Goal: Task Accomplishment & Management: Manage account settings

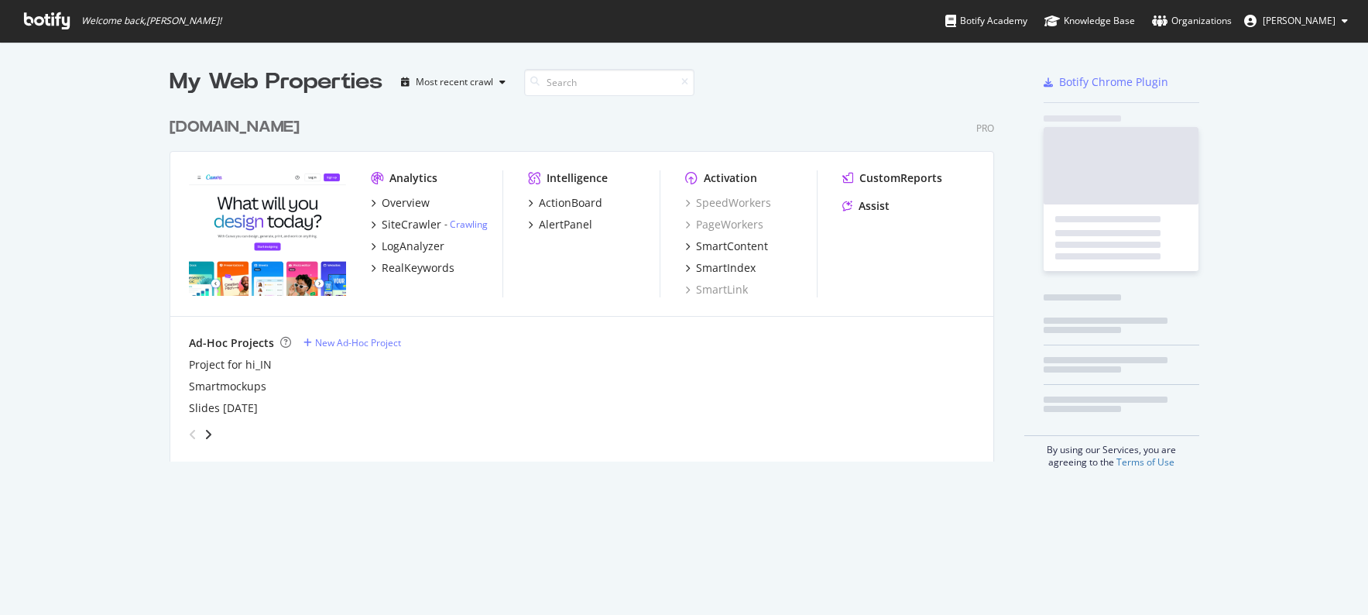
scroll to position [364, 837]
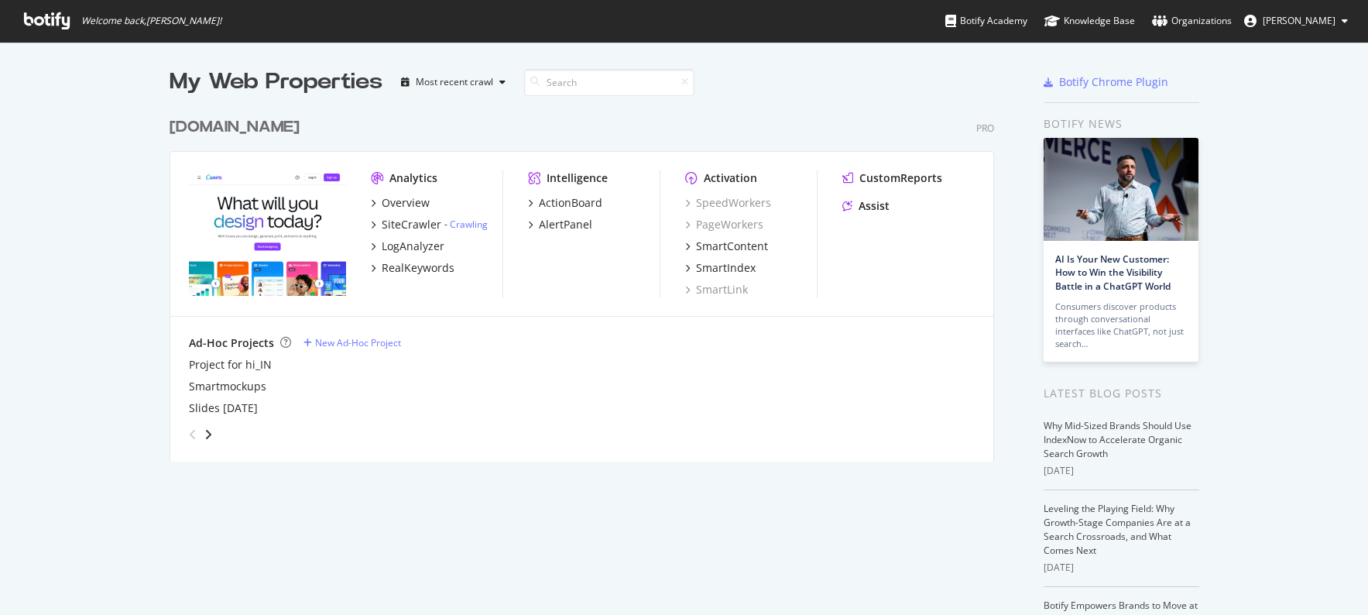
click at [1308, 14] on span "[PERSON_NAME]" at bounding box center [1299, 20] width 73 height 13
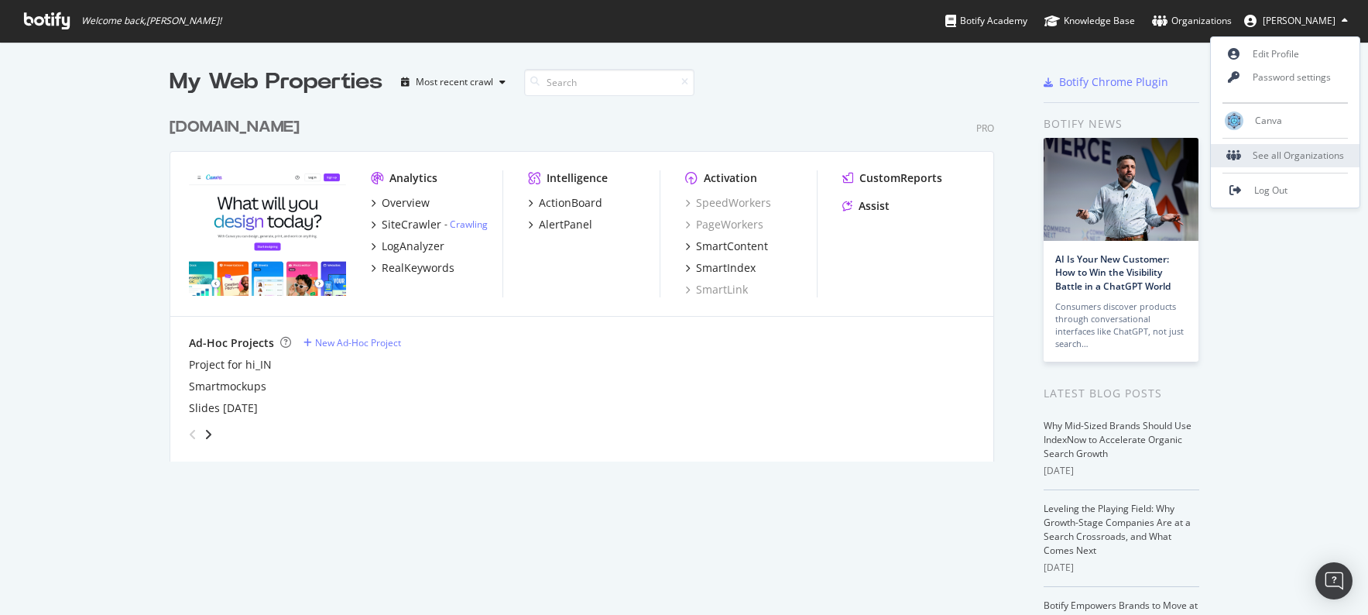
click at [1317, 156] on div "See all Organizations" at bounding box center [1285, 155] width 149 height 23
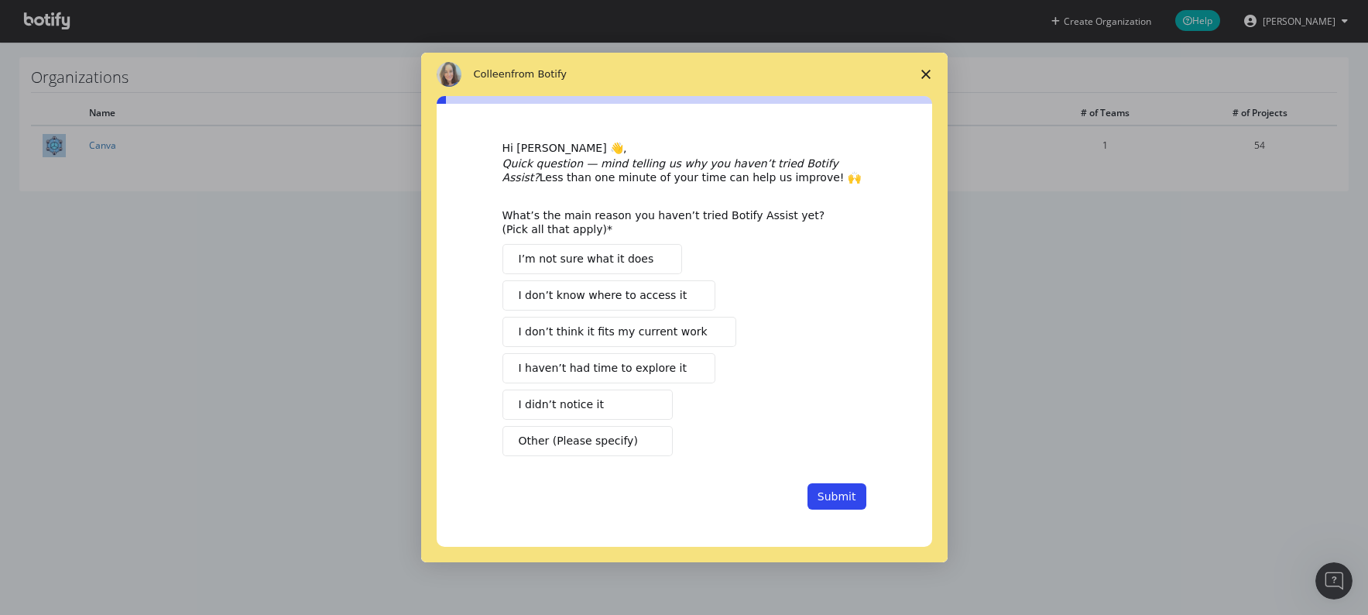
click at [936, 75] on span "Close survey" at bounding box center [925, 74] width 43 height 43
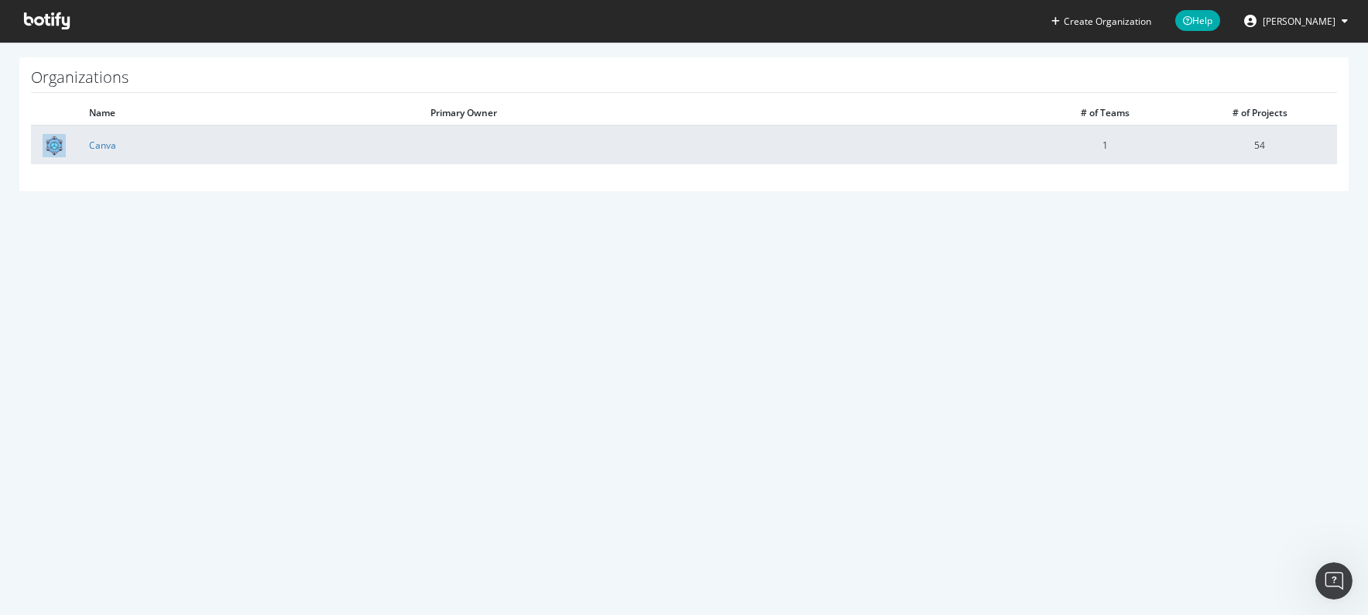
click at [1007, 155] on td at bounding box center [723, 144] width 609 height 39
click at [103, 149] on link "Canva" at bounding box center [102, 145] width 27 height 13
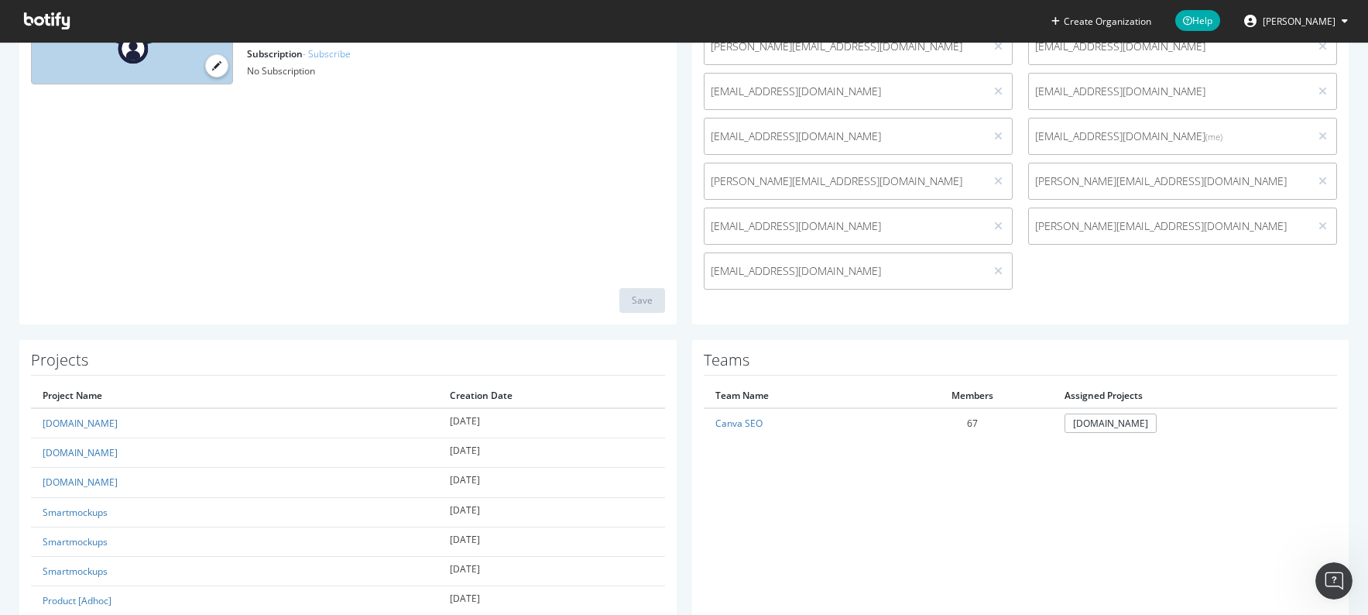
scroll to position [282, 0]
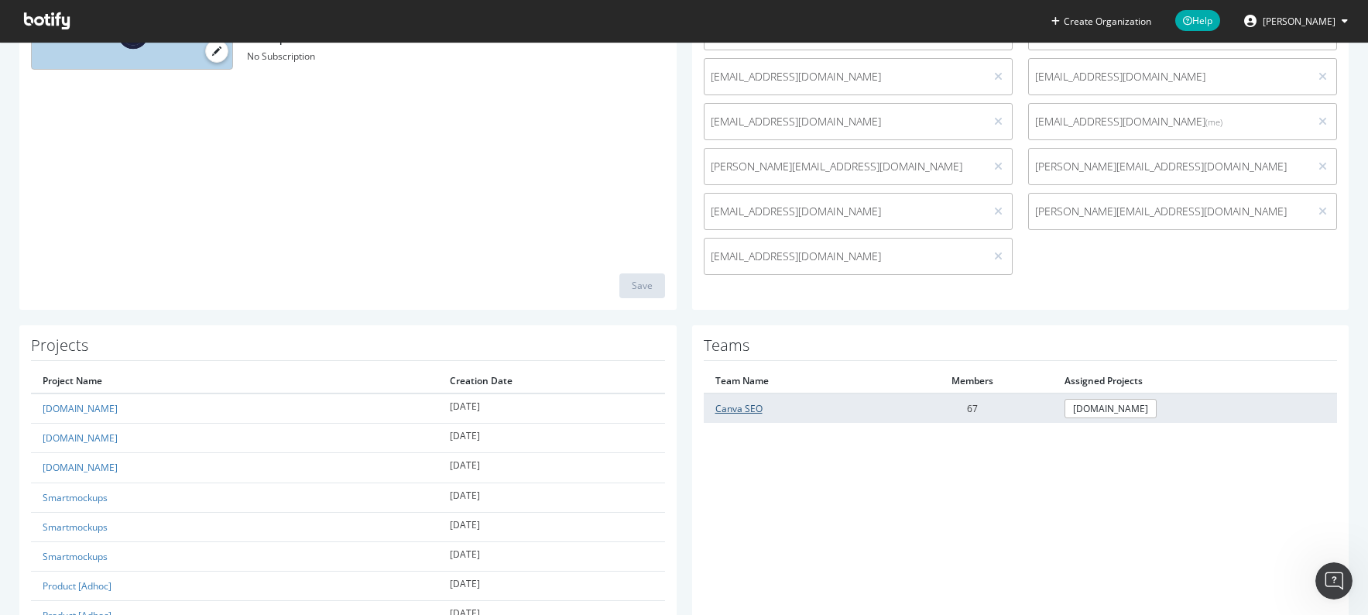
click at [749, 406] on link "Canva SEO" at bounding box center [738, 408] width 47 height 13
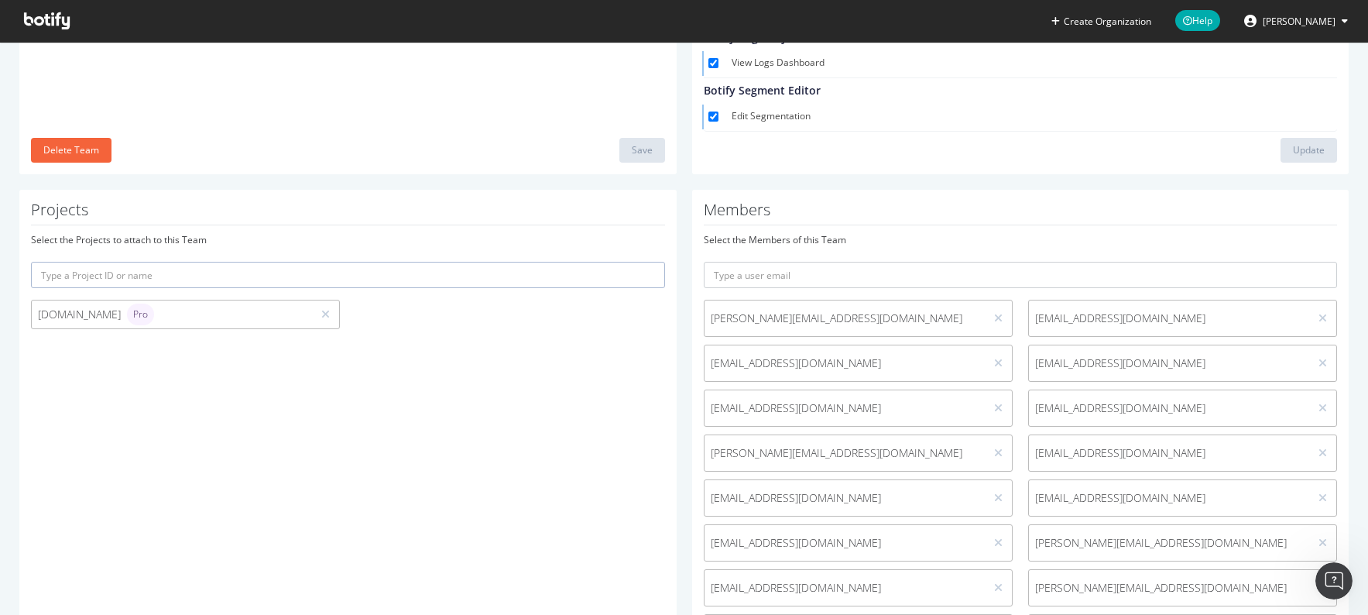
scroll to position [274, 0]
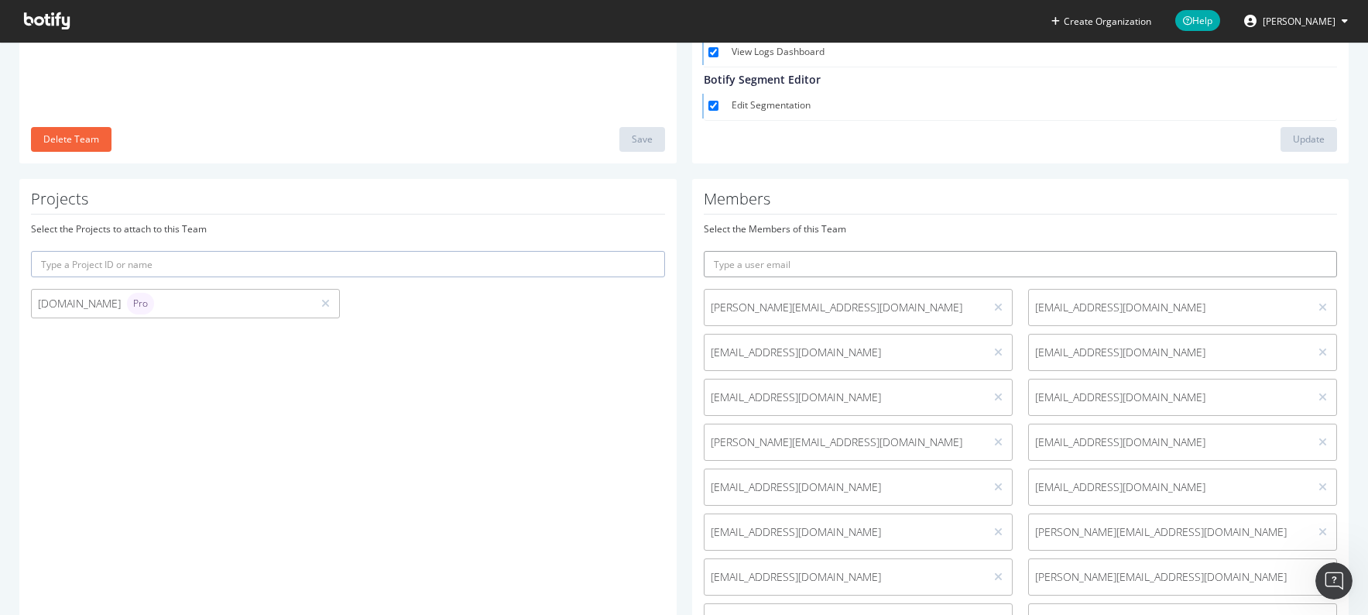
click at [856, 256] on input "text" at bounding box center [1021, 264] width 634 height 26
click at [1311, 251] on button "submit" at bounding box center [1324, 264] width 26 height 26
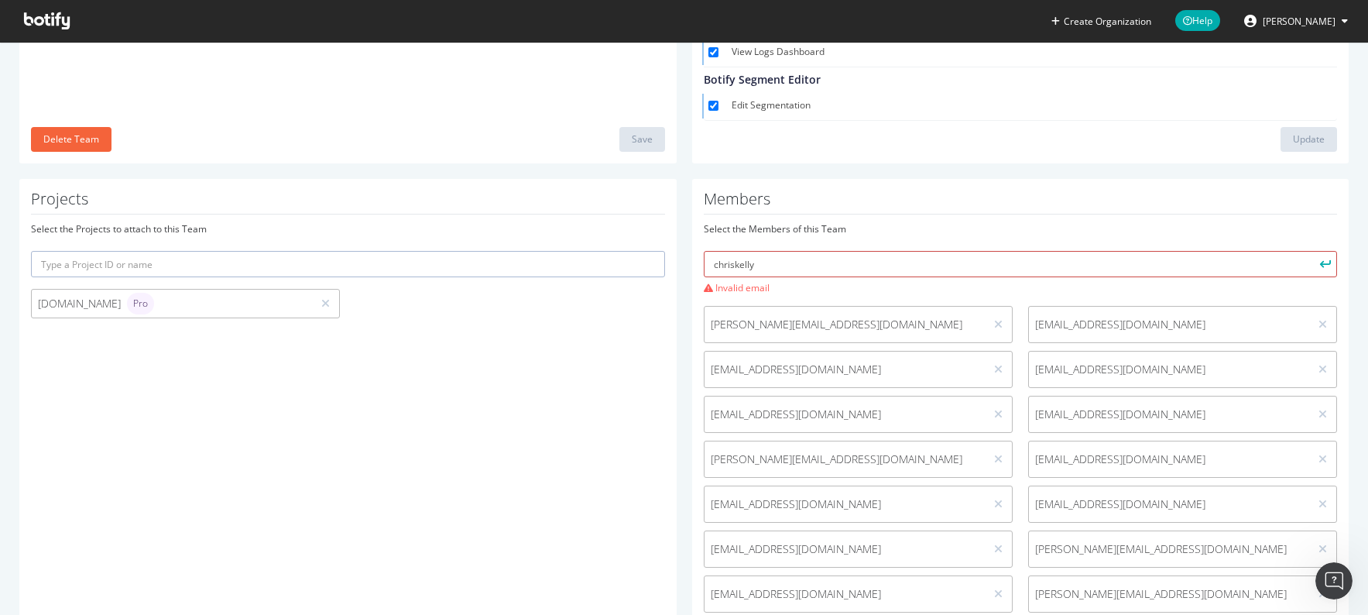
drag, startPoint x: 913, startPoint y: 260, endPoint x: 624, endPoint y: 238, distance: 289.6
click at [1058, 264] on input "chriskelly" at bounding box center [1021, 264] width 634 height 26
paste input "chriskelly@canva.com"
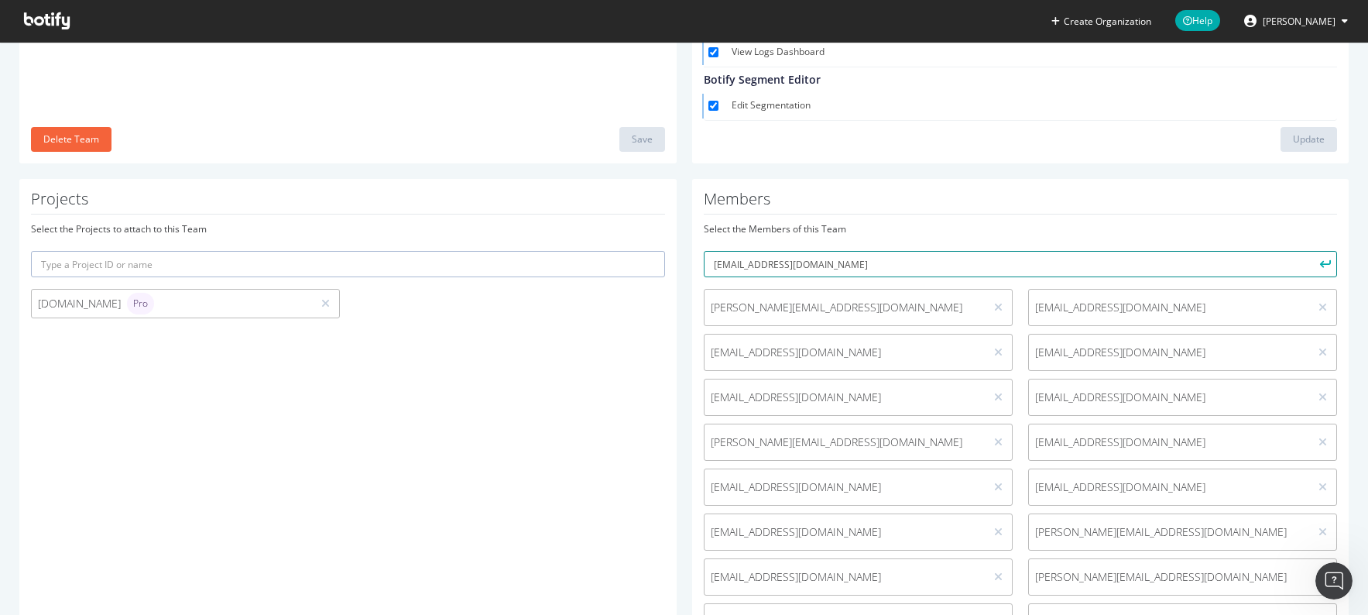
drag, startPoint x: 938, startPoint y: 273, endPoint x: 930, endPoint y: 272, distance: 8.6
click at [931, 273] on input "chriskellychriskelly@canva.com" at bounding box center [1021, 264] width 634 height 26
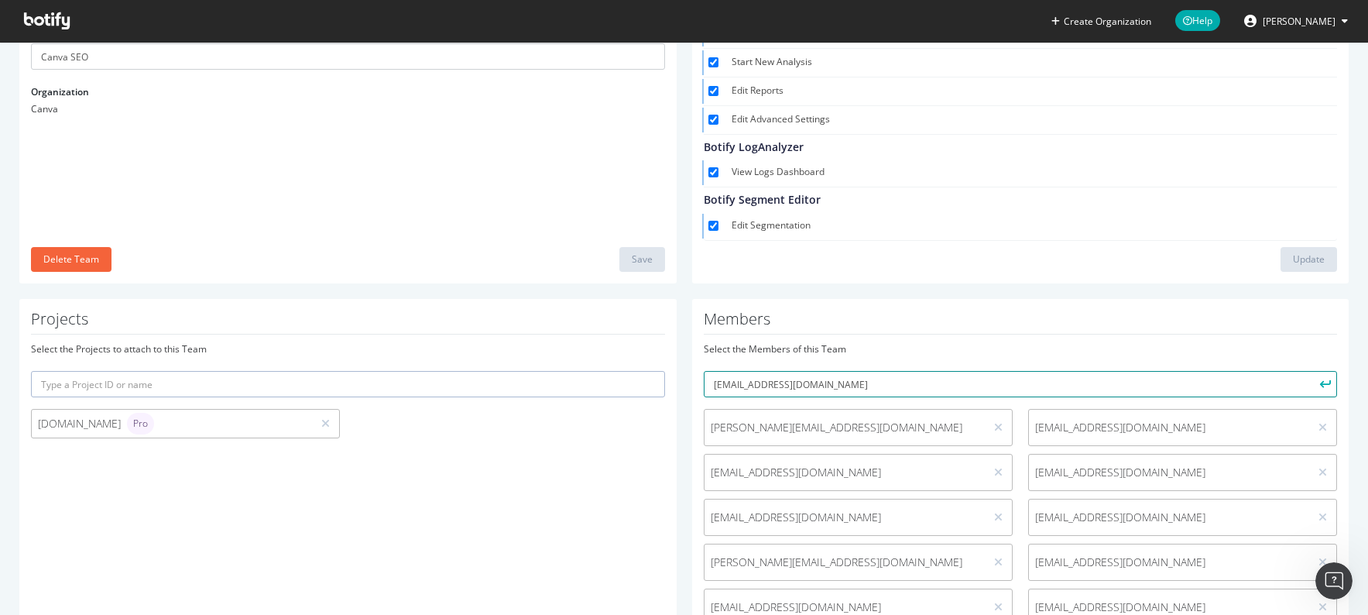
scroll to position [93, 0]
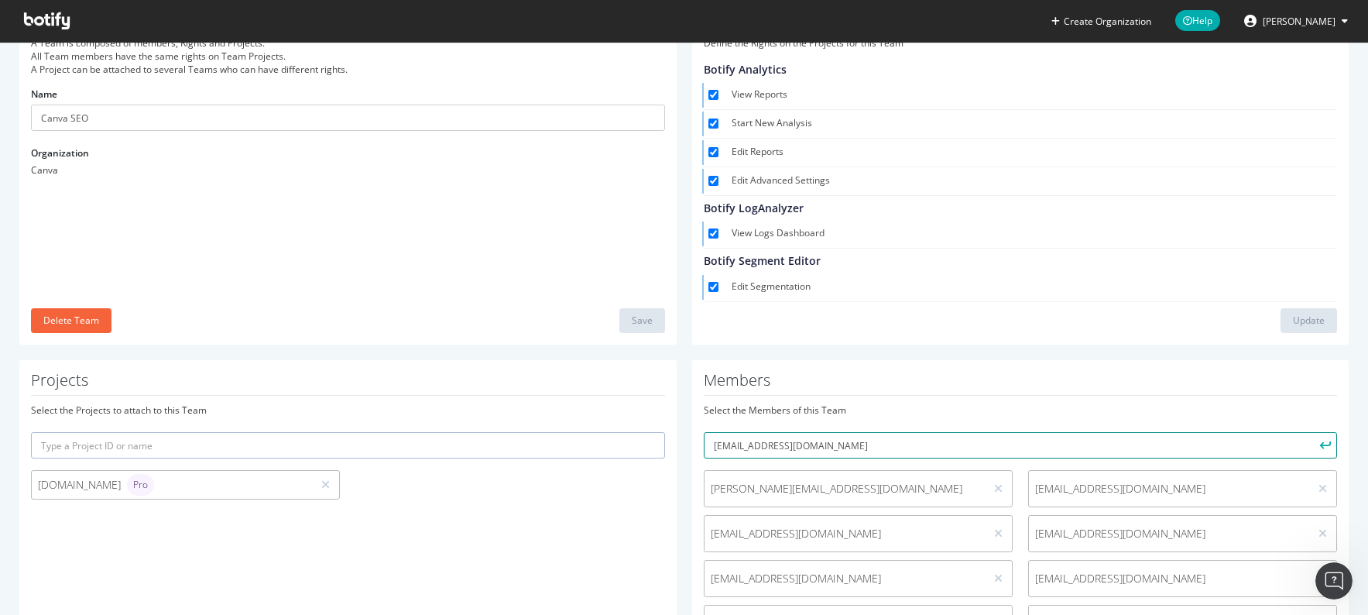
type input "chriskelly@canva.com"
click at [1329, 441] on icon "submit" at bounding box center [1325, 445] width 11 height 9
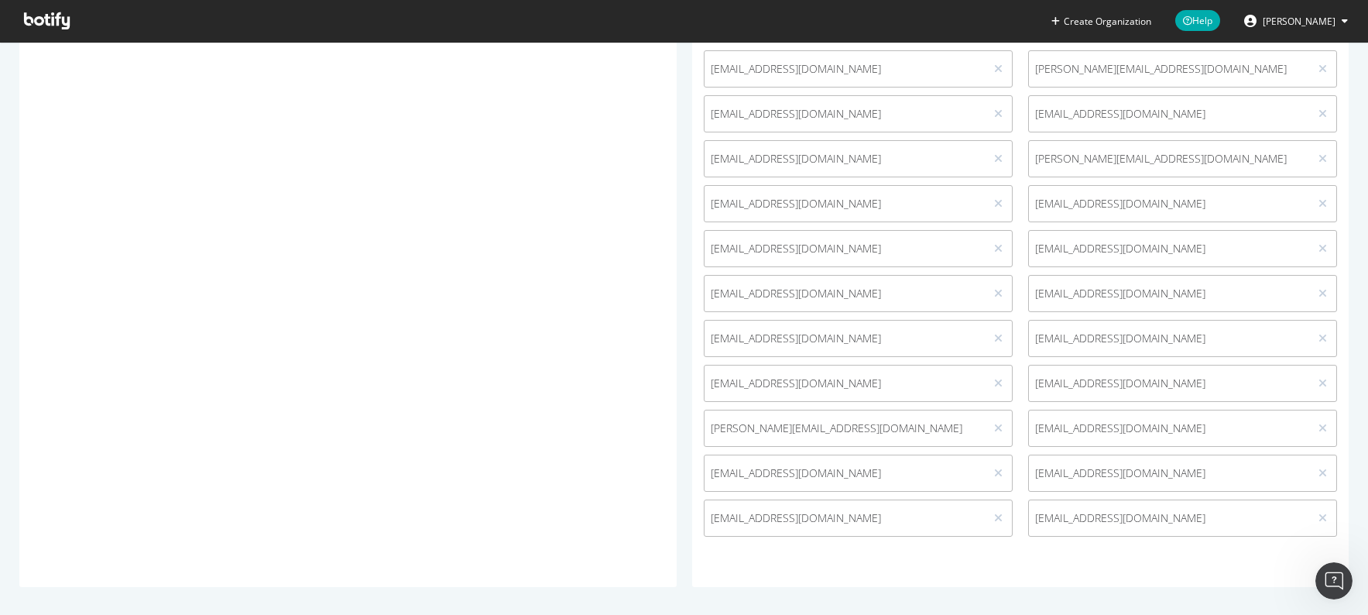
scroll to position [1548, 0]
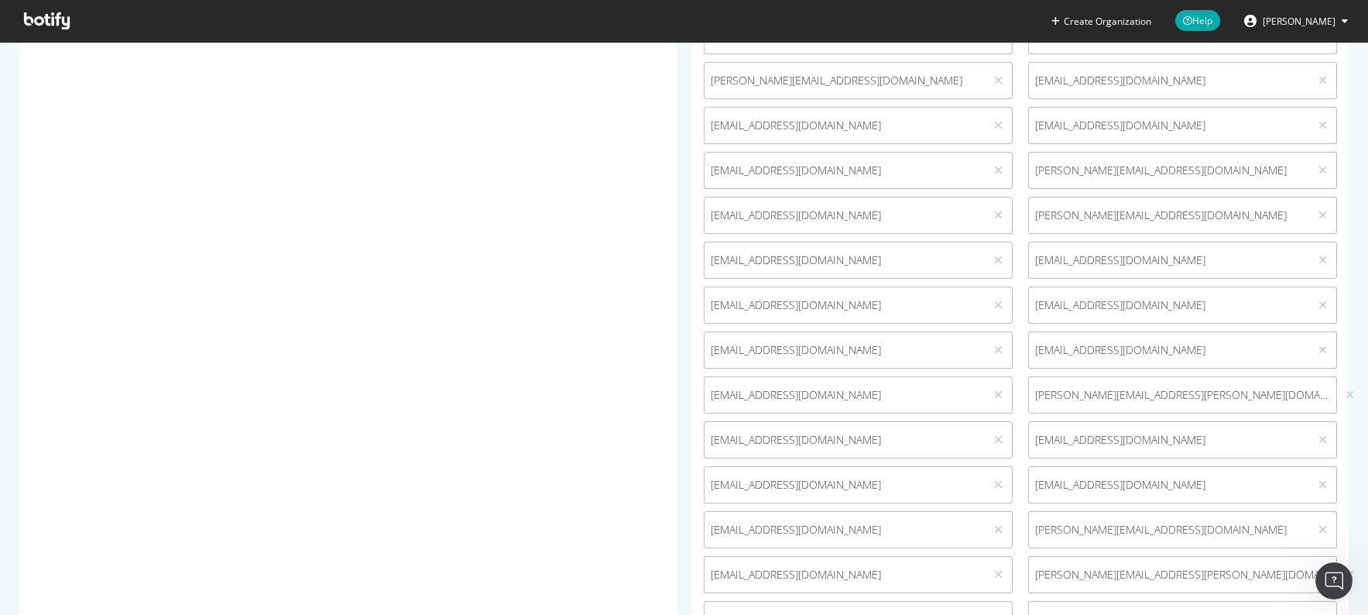
scroll to position [562, 0]
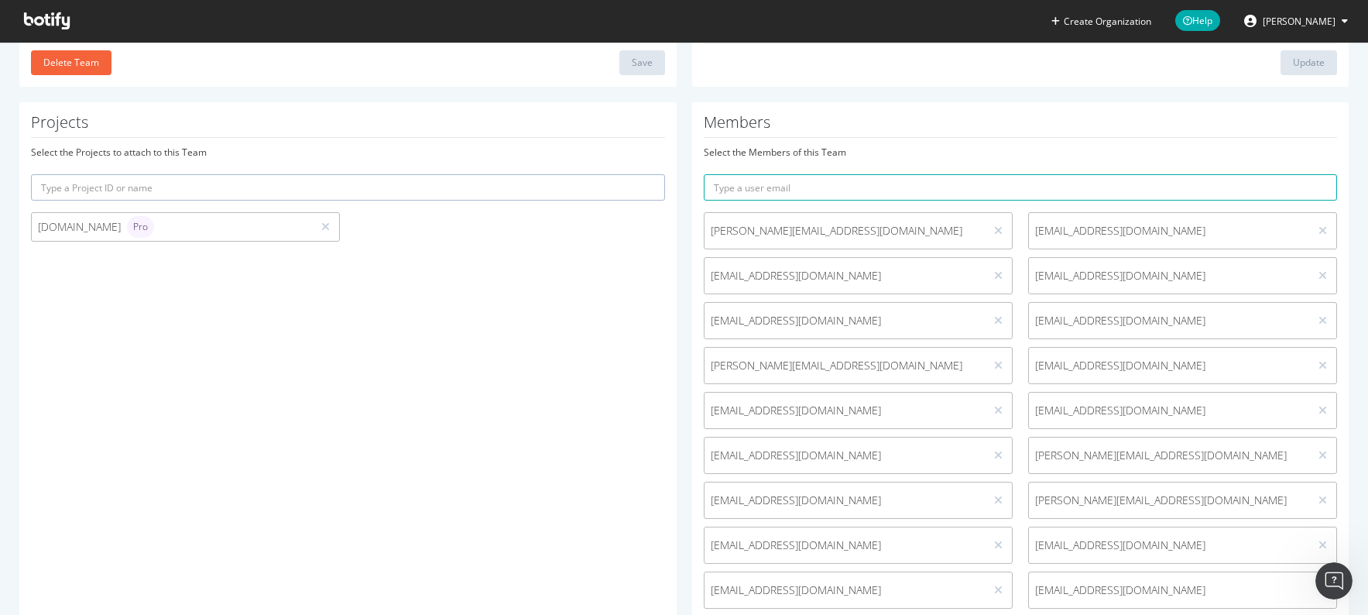
click at [1099, 413] on span "darmawanalbert@canva.com" at bounding box center [1169, 410] width 268 height 15
click at [719, 393] on div "nxscale-rddiaz@canva.com" at bounding box center [858, 407] width 309 height 37
click at [720, 394] on div "nxscale-rddiaz@canva.com" at bounding box center [858, 404] width 309 height 37
click at [718, 395] on div "nxscale-rddiaz@canva.com" at bounding box center [858, 407] width 309 height 37
click at [717, 396] on div "nxscale-rddiaz@canva.com" at bounding box center [858, 407] width 309 height 37
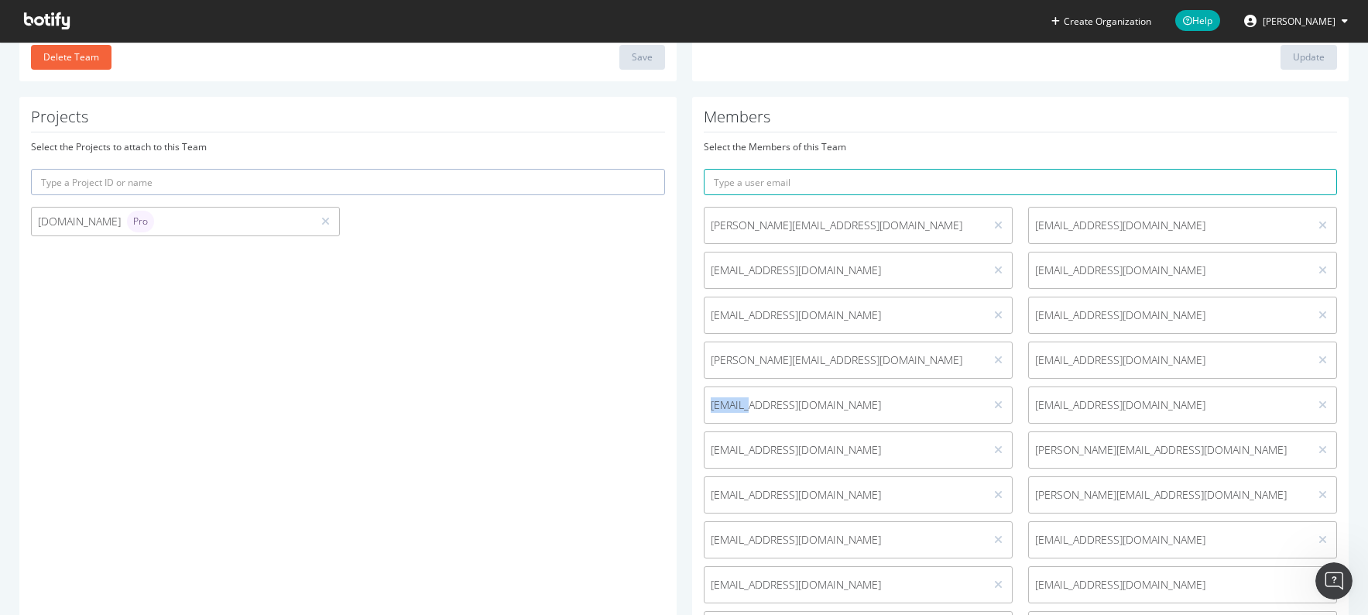
click at [717, 396] on div "nxscale-rddiaz@canva.com" at bounding box center [858, 404] width 309 height 37
click at [718, 394] on div "nxscale-rddiaz@canva.com" at bounding box center [858, 404] width 309 height 37
click at [719, 394] on span "nxscale-rddiaz@canva.com" at bounding box center [845, 401] width 268 height 15
click at [720, 394] on span "nxscale-rddiaz@canva.com" at bounding box center [845, 401] width 268 height 15
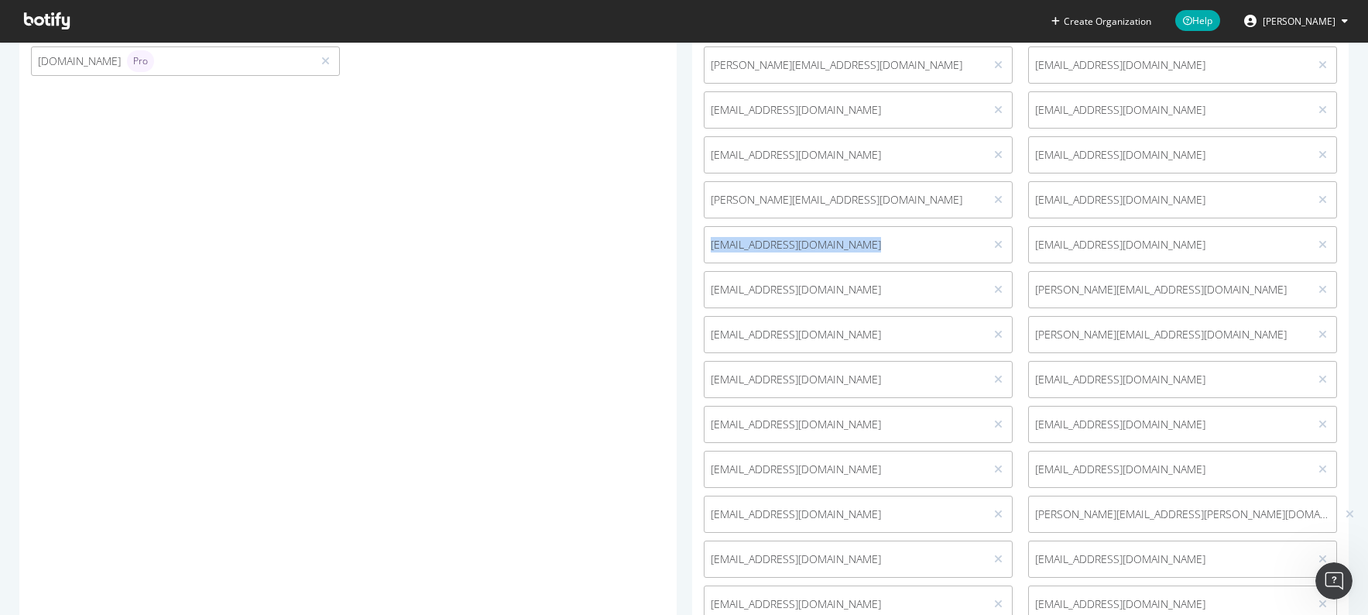
scroll to position [605, 0]
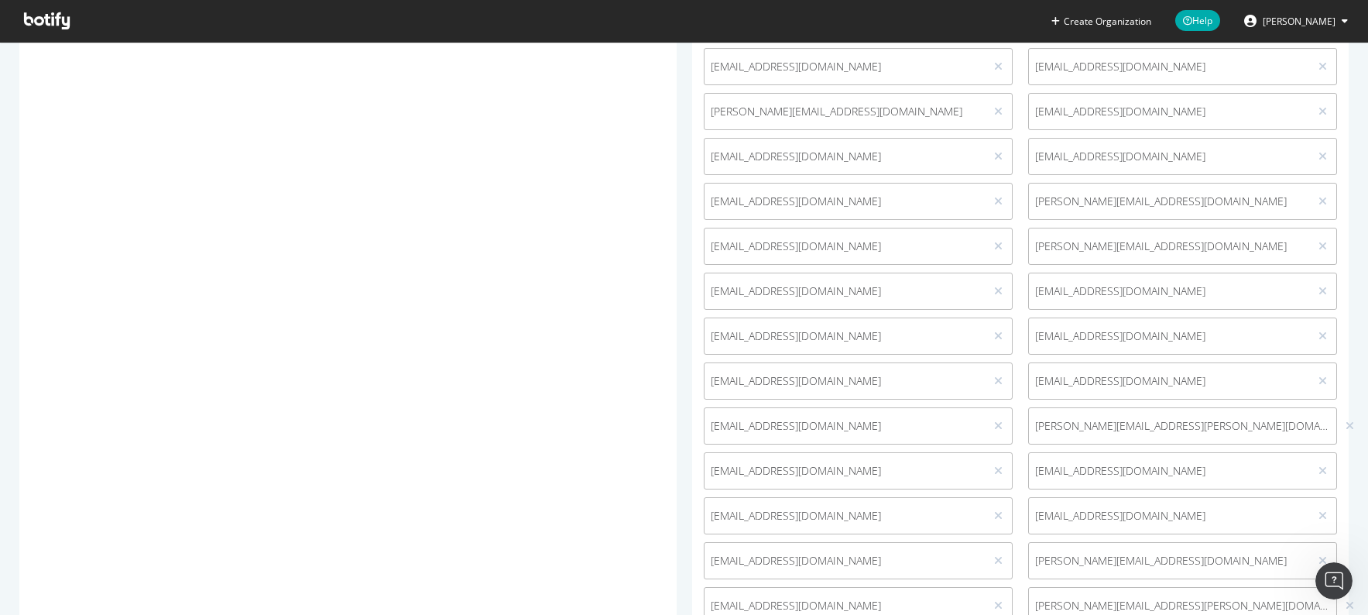
click at [801, 407] on div "intan.goyana@canva.com" at bounding box center [858, 425] width 309 height 37
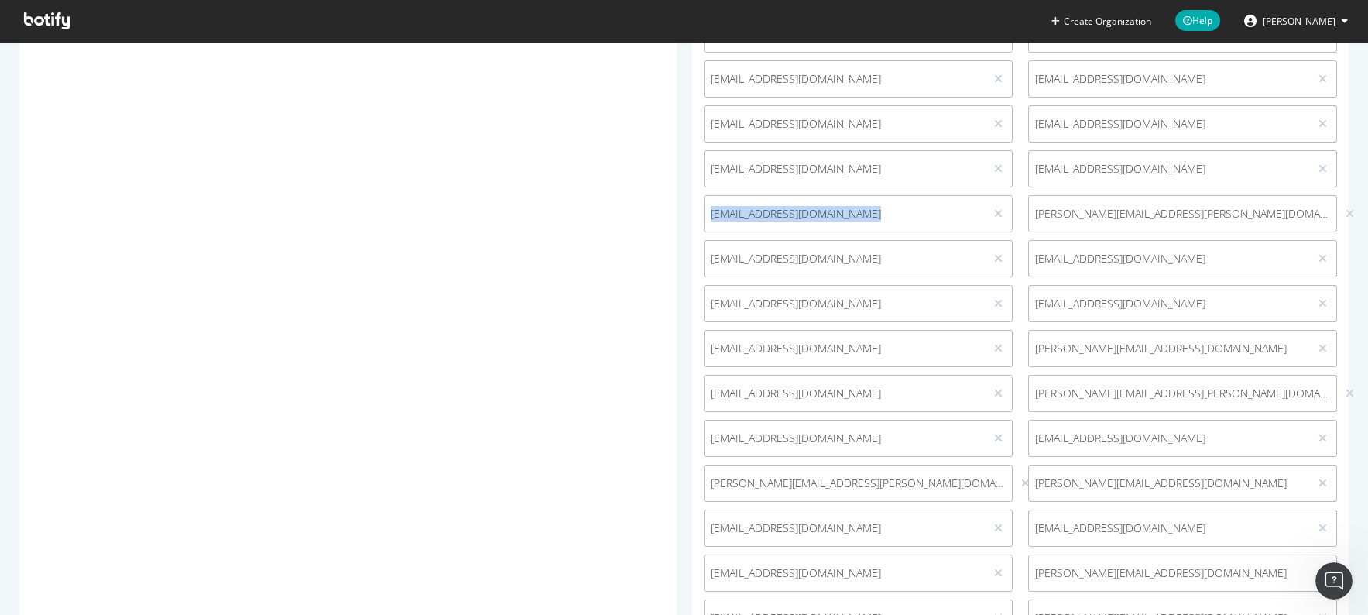
scroll to position [900, 0]
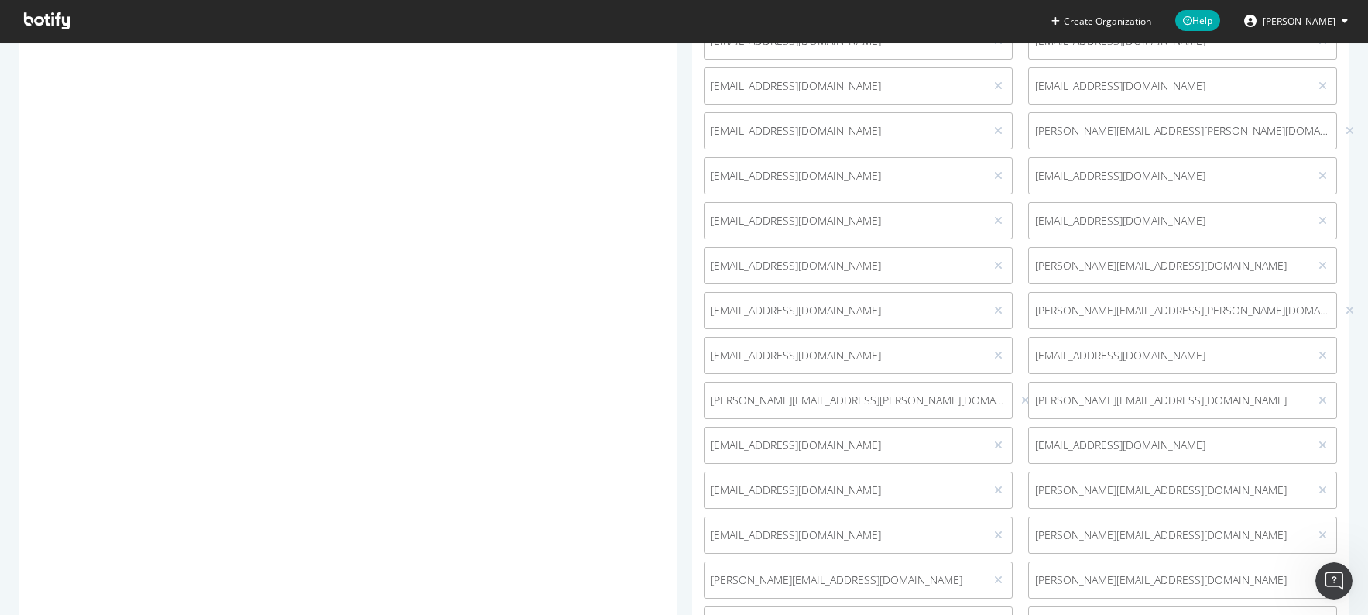
click at [812, 401] on span "terry.berends@canva.com" at bounding box center [858, 400] width 295 height 15
click at [812, 400] on span "terry.berends@canva.com" at bounding box center [858, 400] width 295 height 15
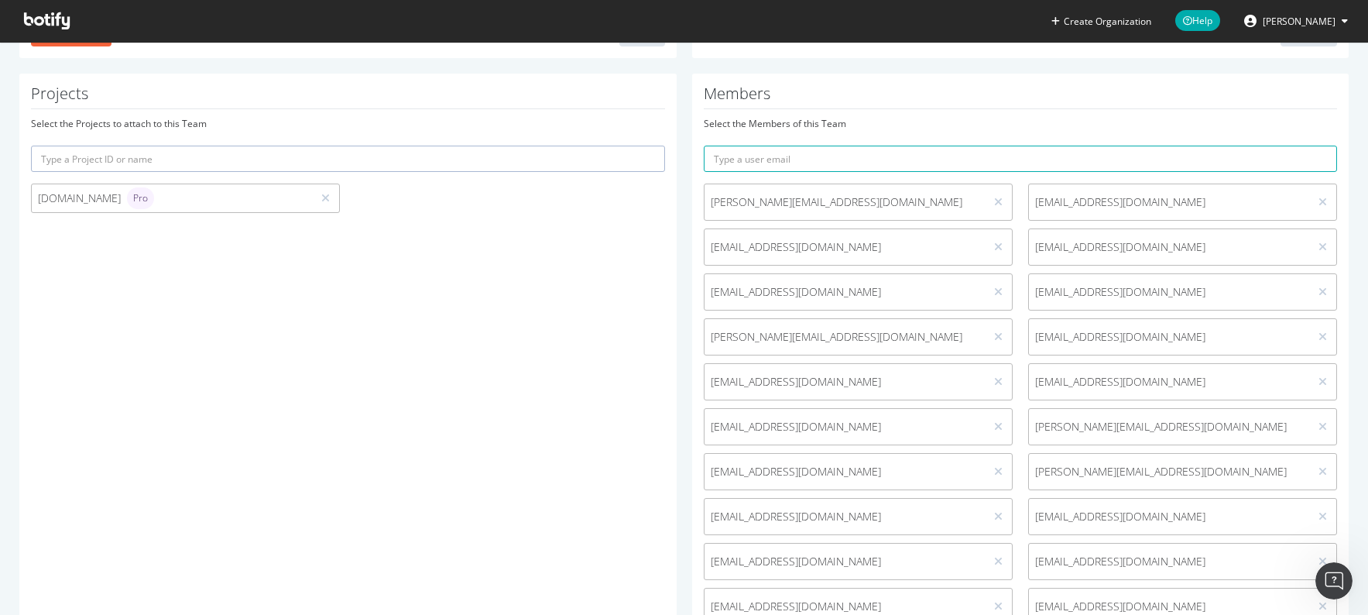
scroll to position [0, 0]
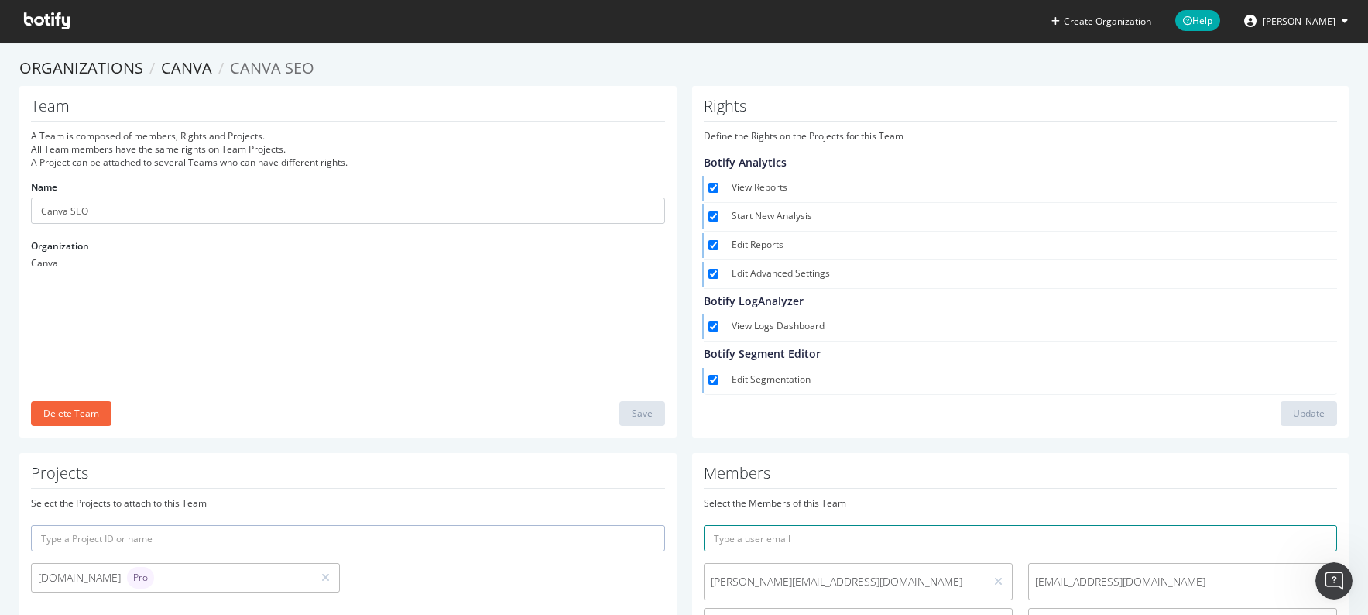
click at [787, 544] on input "text" at bounding box center [1021, 538] width 634 height 26
type input "maurice"
click at [1311, 525] on button "submit" at bounding box center [1324, 538] width 26 height 26
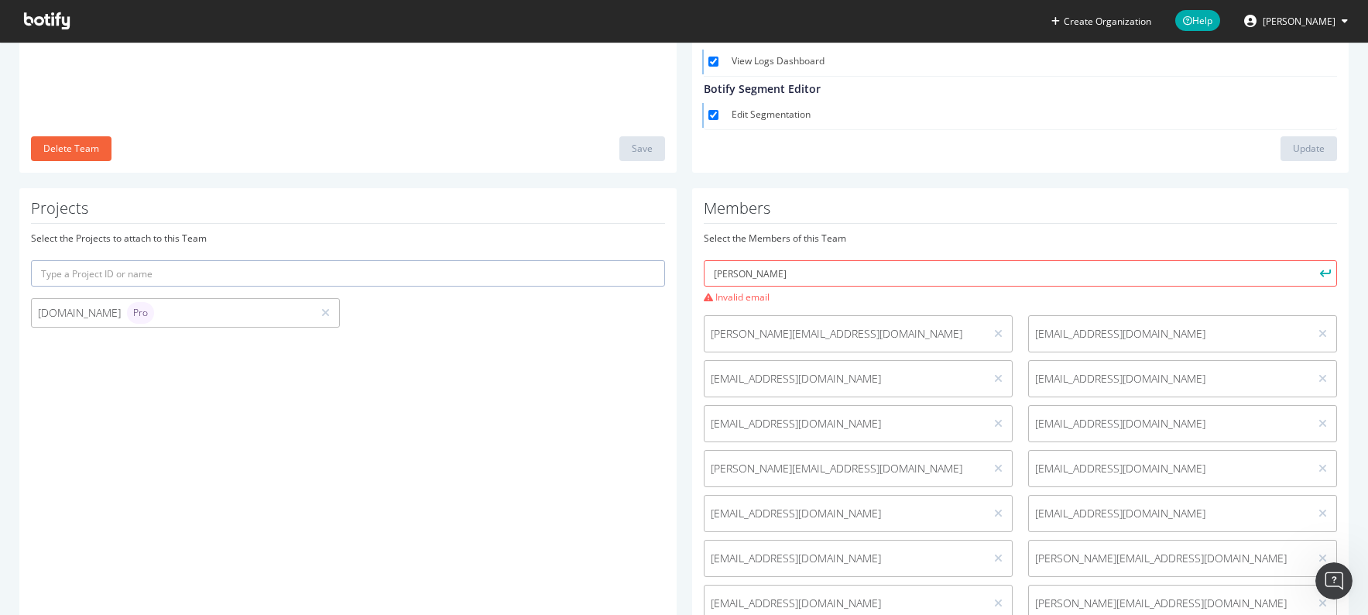
scroll to position [297, 0]
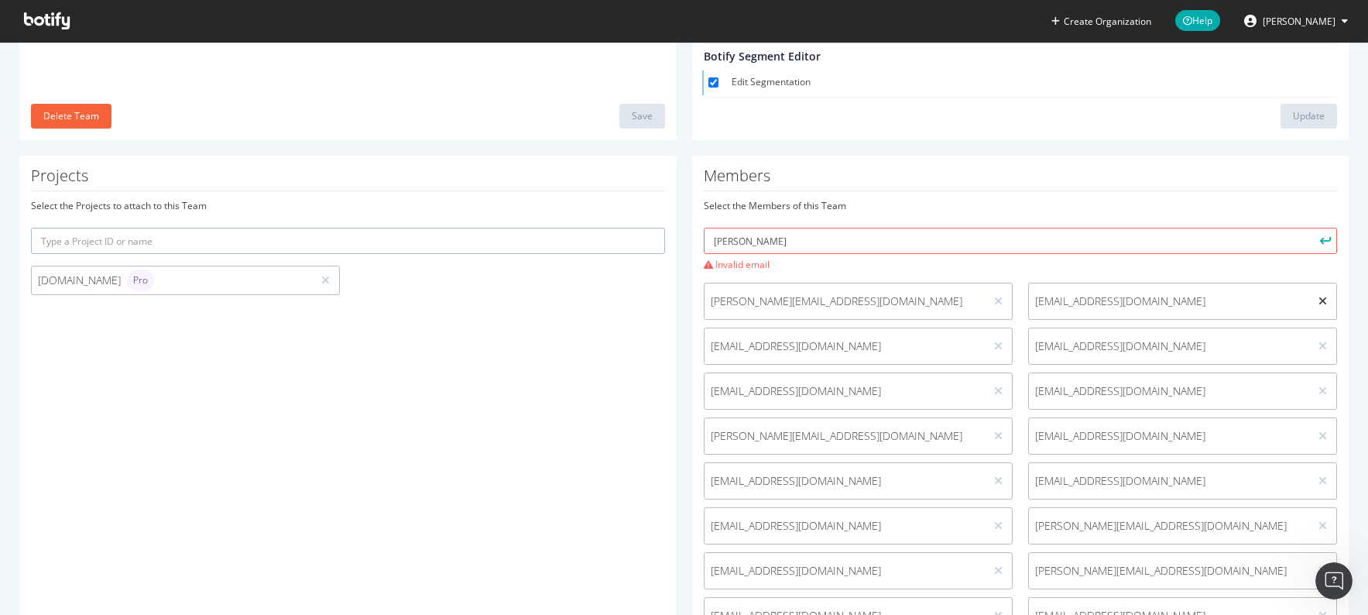
click at [1322, 296] on icon at bounding box center [1323, 301] width 9 height 11
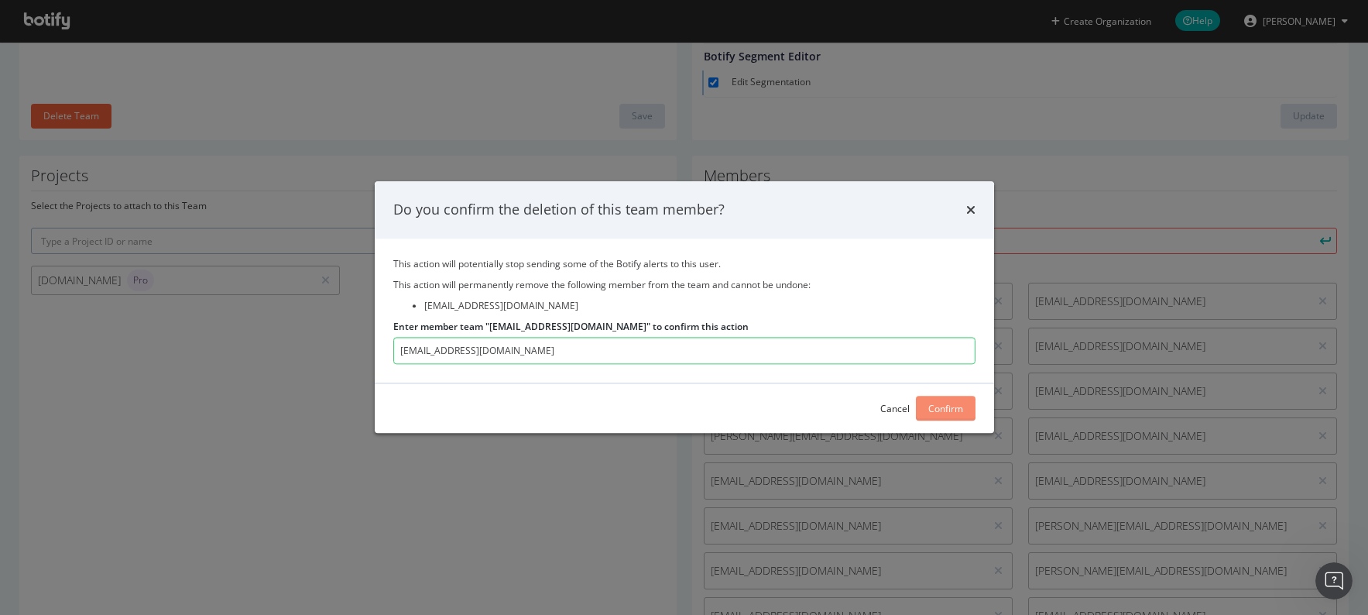
type input "mo@canva.com"
click at [952, 413] on div "Confirm" at bounding box center [945, 408] width 35 height 13
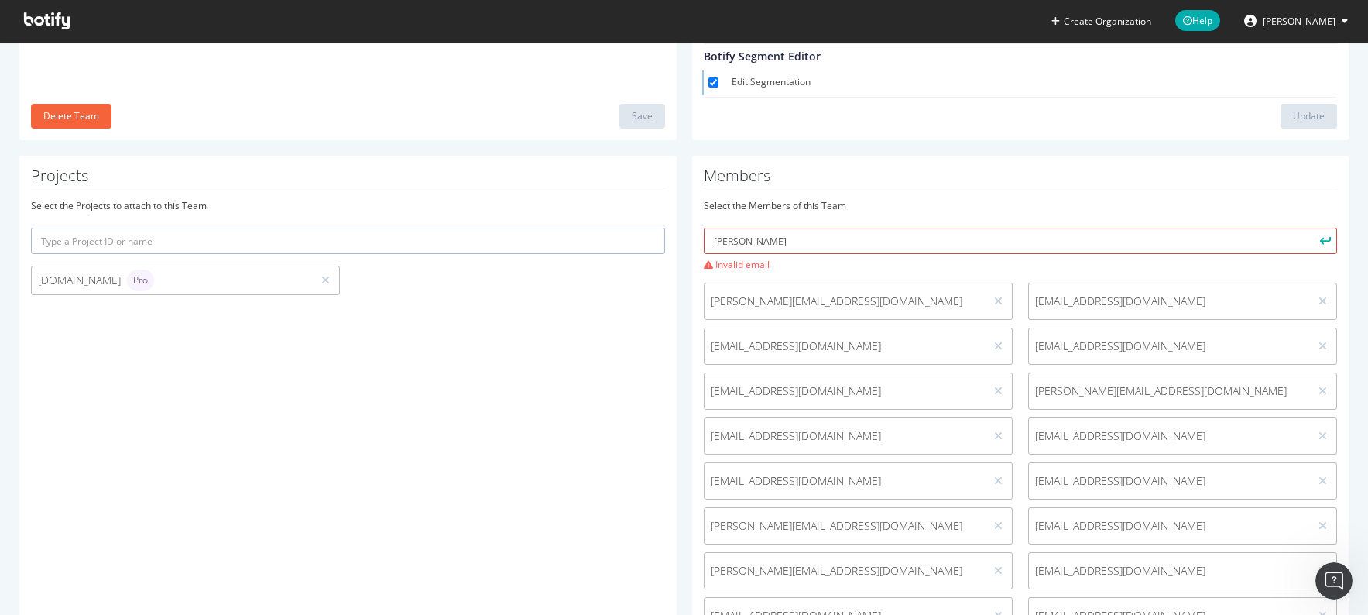
click at [861, 242] on input "maurice" at bounding box center [1021, 241] width 634 height 26
drag, startPoint x: 859, startPoint y: 244, endPoint x: 489, endPoint y: 206, distance: 371.3
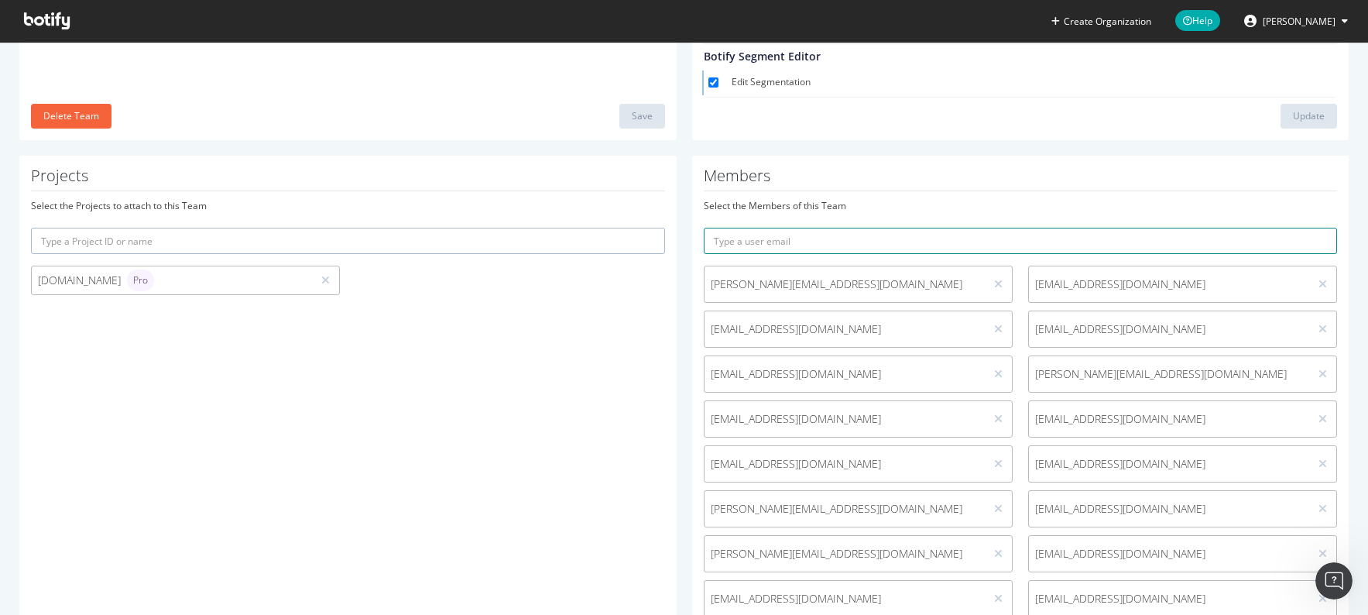
paste input "mo@canva.com"
type input "mo@canva.com"
click at [1311, 228] on button "submit" at bounding box center [1324, 241] width 26 height 26
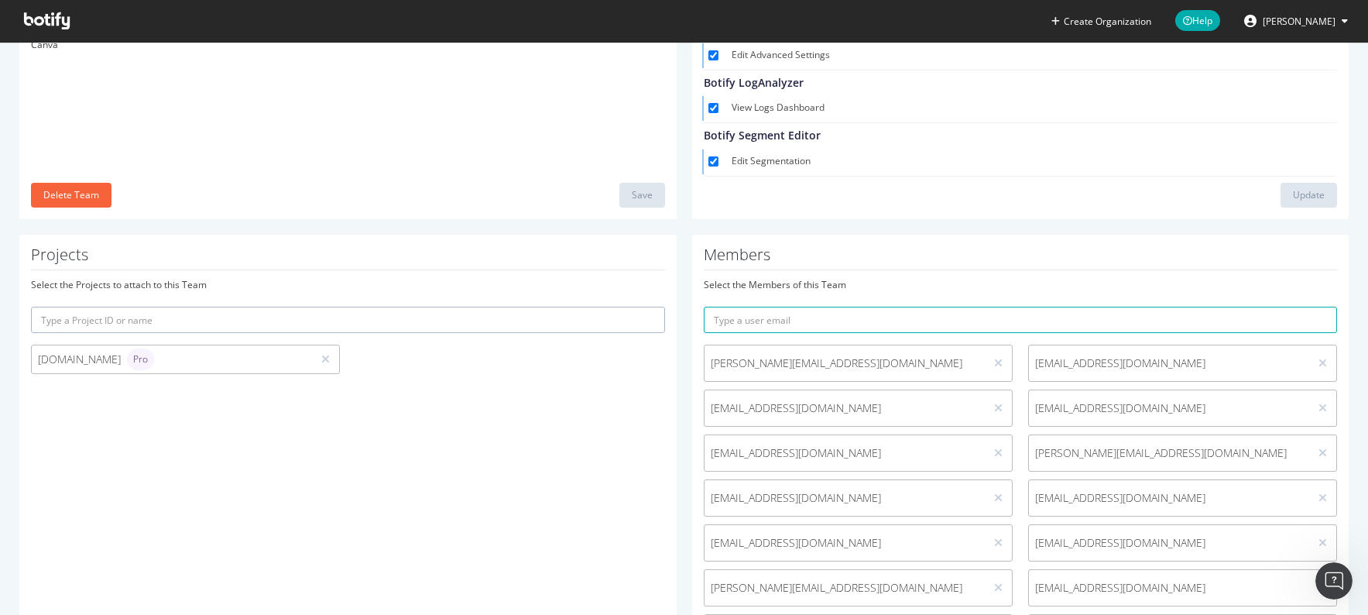
scroll to position [0, 0]
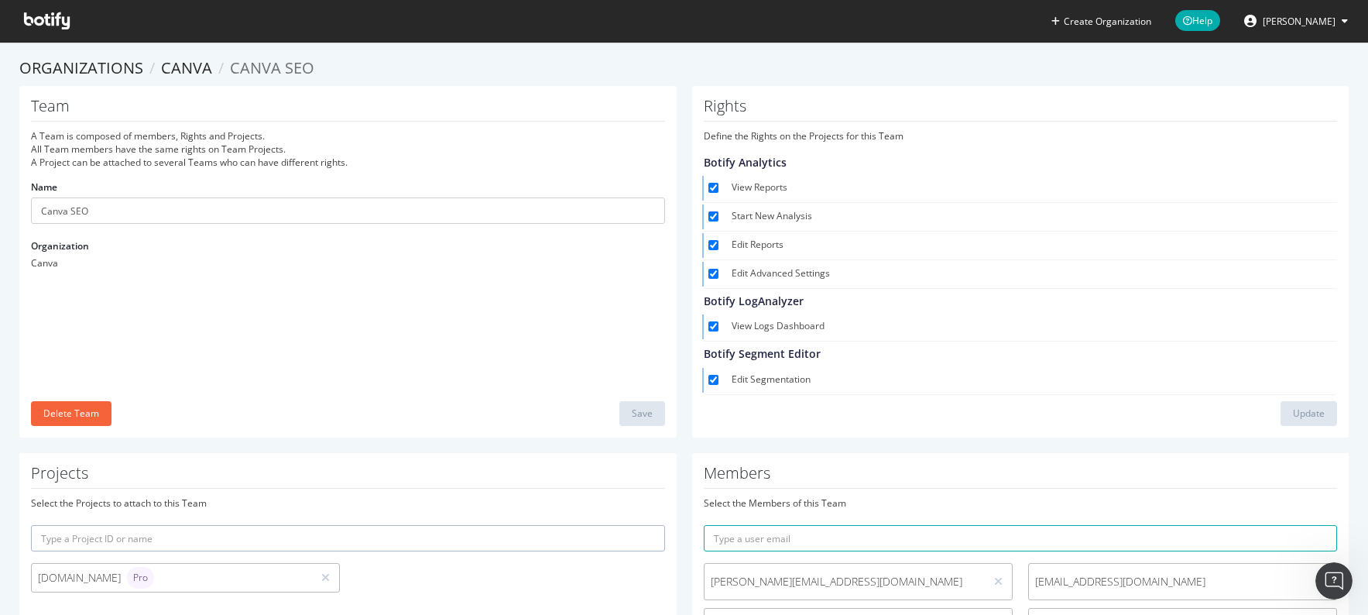
click at [59, 20] on icon at bounding box center [47, 20] width 46 height 17
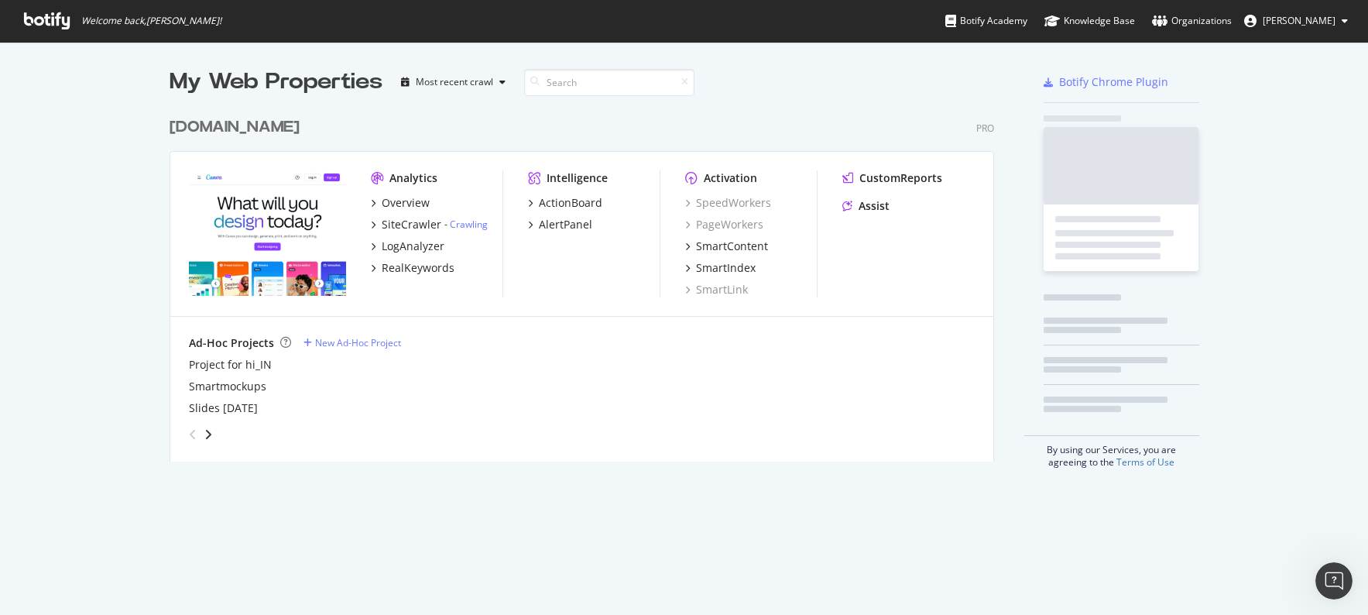
scroll to position [615, 1368]
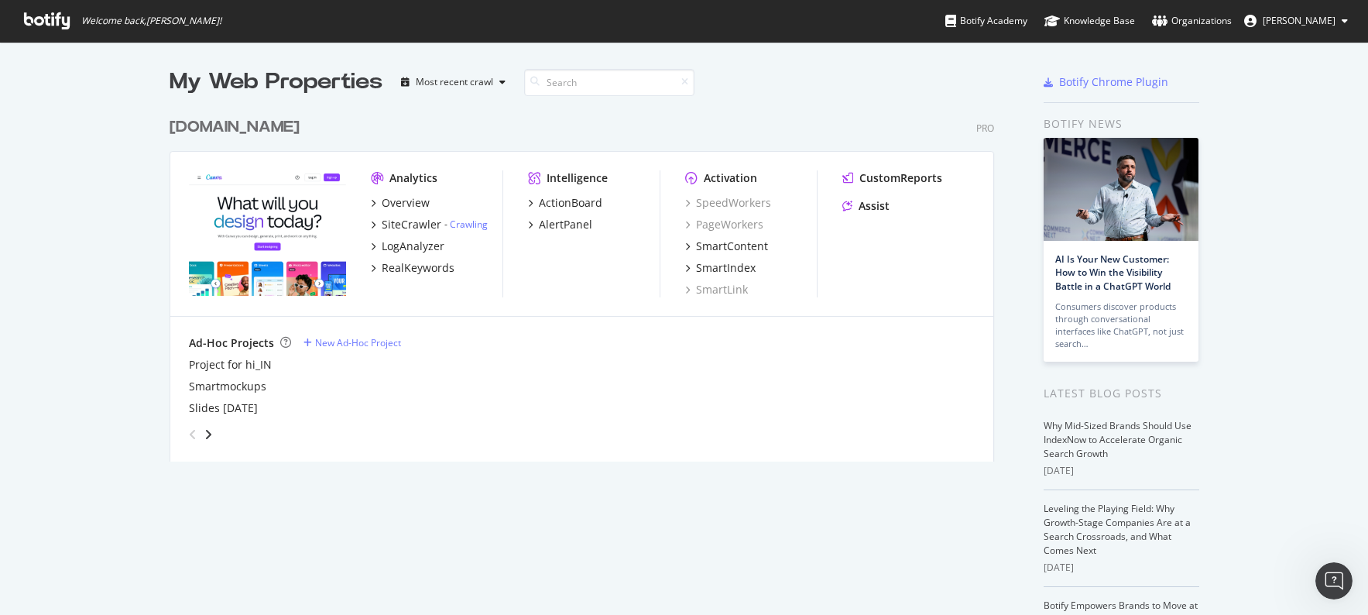
click at [59, 20] on icon at bounding box center [47, 20] width 46 height 17
click at [63, 18] on icon at bounding box center [47, 20] width 46 height 17
click at [267, 158] on div "Analytics Overview SiteCrawler - Crawling LogAnalyzer RealKeywords Intelligence…" at bounding box center [581, 234] width 823 height 165
click at [233, 91] on div "My Web Properties" at bounding box center [276, 82] width 213 height 31
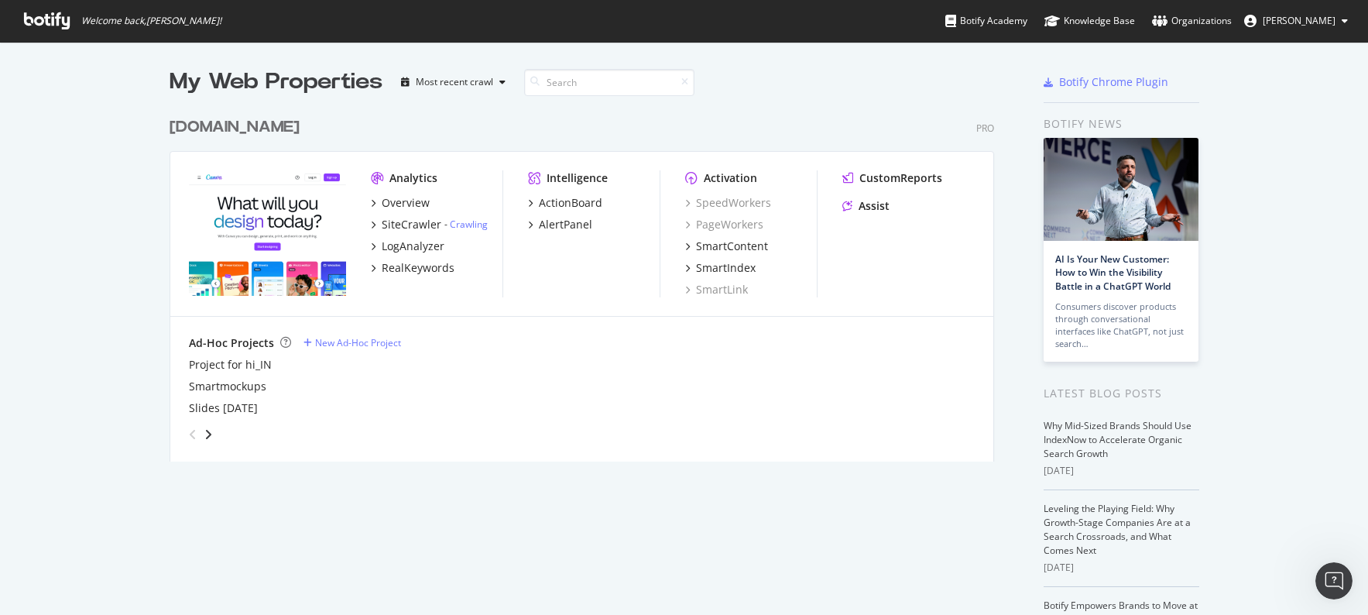
drag, startPoint x: 238, startPoint y: 63, endPoint x: 212, endPoint y: 57, distance: 27.2
click at [212, 57] on div "My Web Properties Most recent crawl canva.com Pro Analytics Overview SiteCrawle…" at bounding box center [684, 425] width 1368 height 766
click at [142, 15] on span "Welcome back, Todd Guzman !" at bounding box center [151, 21] width 140 height 12
click at [135, 18] on span "Welcome back, Todd Guzman !" at bounding box center [151, 21] width 140 height 12
click at [1332, 15] on span "[PERSON_NAME]" at bounding box center [1299, 20] width 73 height 13
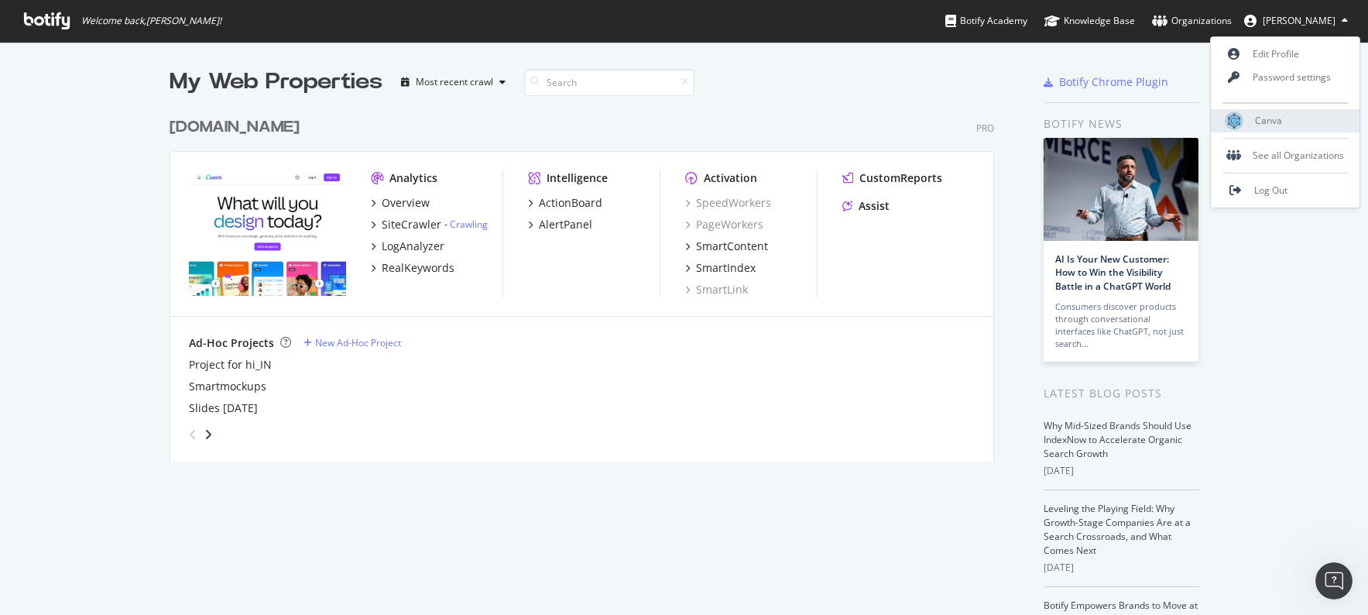
click at [1285, 120] on div "Canva" at bounding box center [1285, 120] width 149 height 23
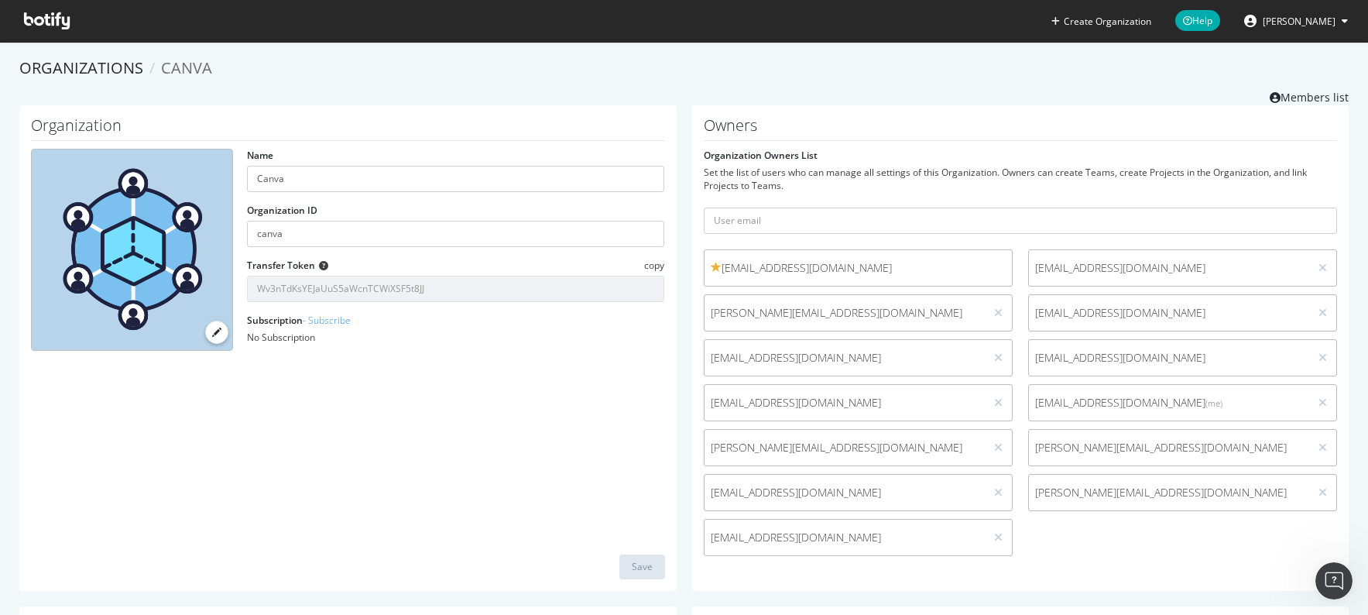
click at [180, 195] on div at bounding box center [132, 250] width 202 height 202
click at [212, 334] on span at bounding box center [216, 332] width 9 height 9
click at [0, 0] on input "file" at bounding box center [0, 0] width 0 height 0
click at [59, 26] on icon at bounding box center [47, 20] width 46 height 17
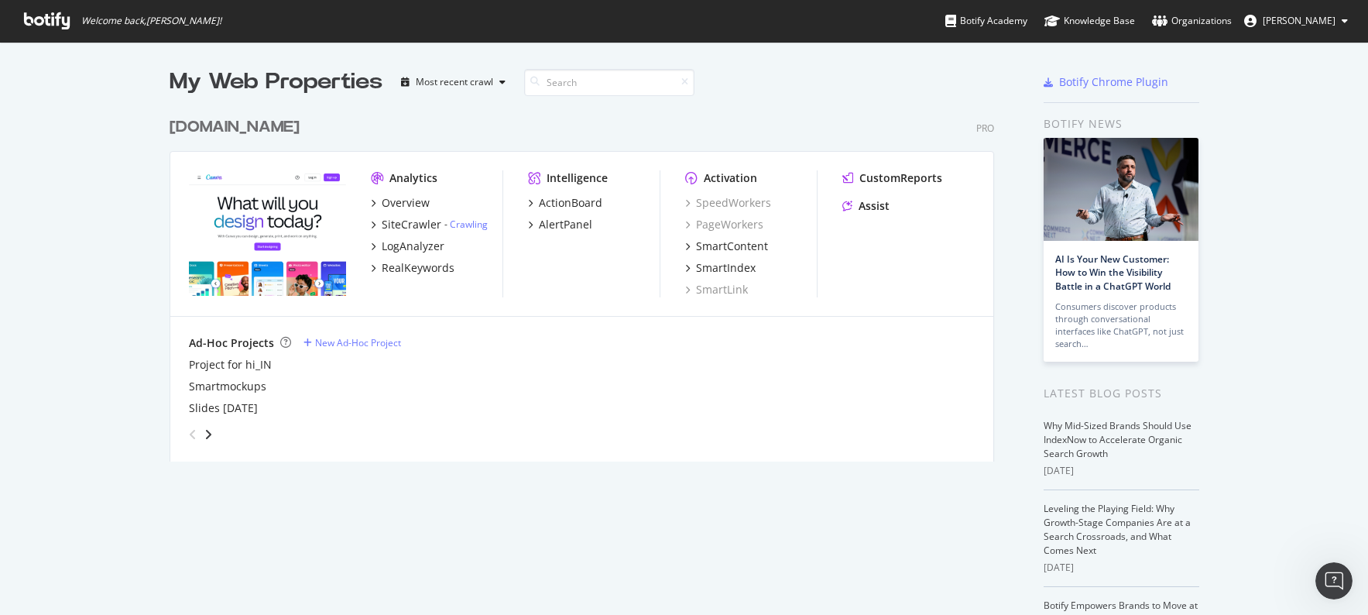
scroll to position [615, 1368]
click at [63, 23] on icon at bounding box center [47, 20] width 46 height 17
click at [482, 77] on div "Most recent crawl" at bounding box center [454, 81] width 77 height 9
click at [306, 72] on div "My Web Properties" at bounding box center [276, 82] width 213 height 31
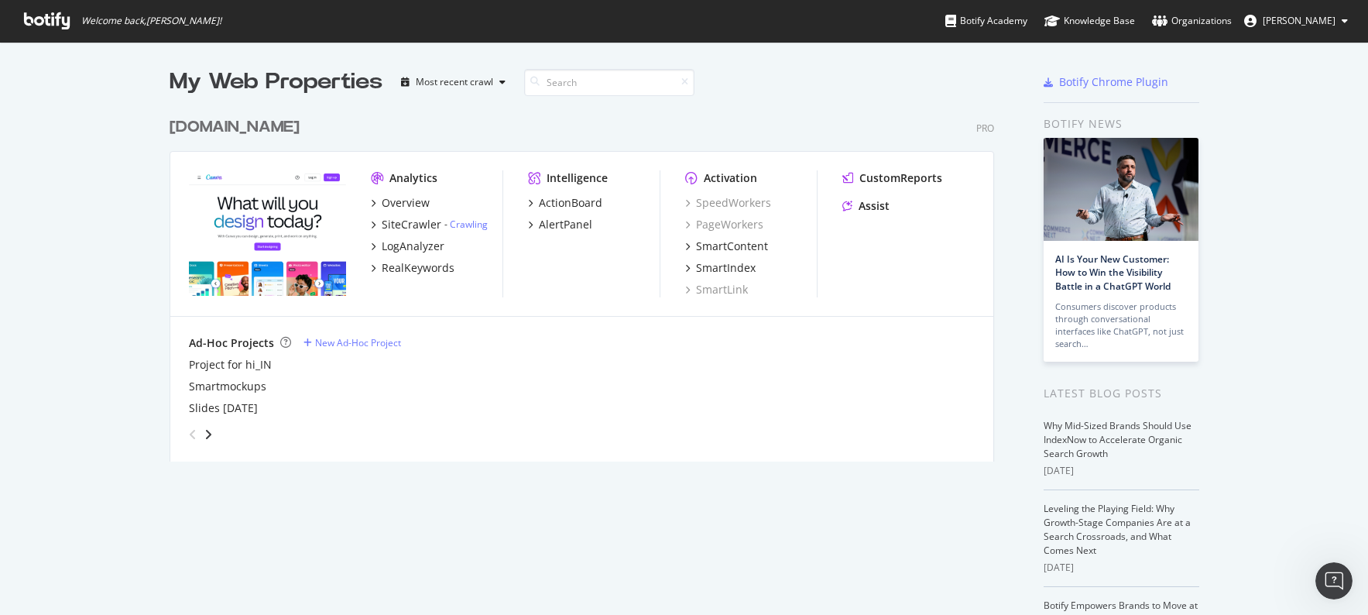
click at [33, 15] on icon at bounding box center [47, 20] width 46 height 17
click at [1281, 22] on span "[PERSON_NAME]" at bounding box center [1299, 20] width 73 height 13
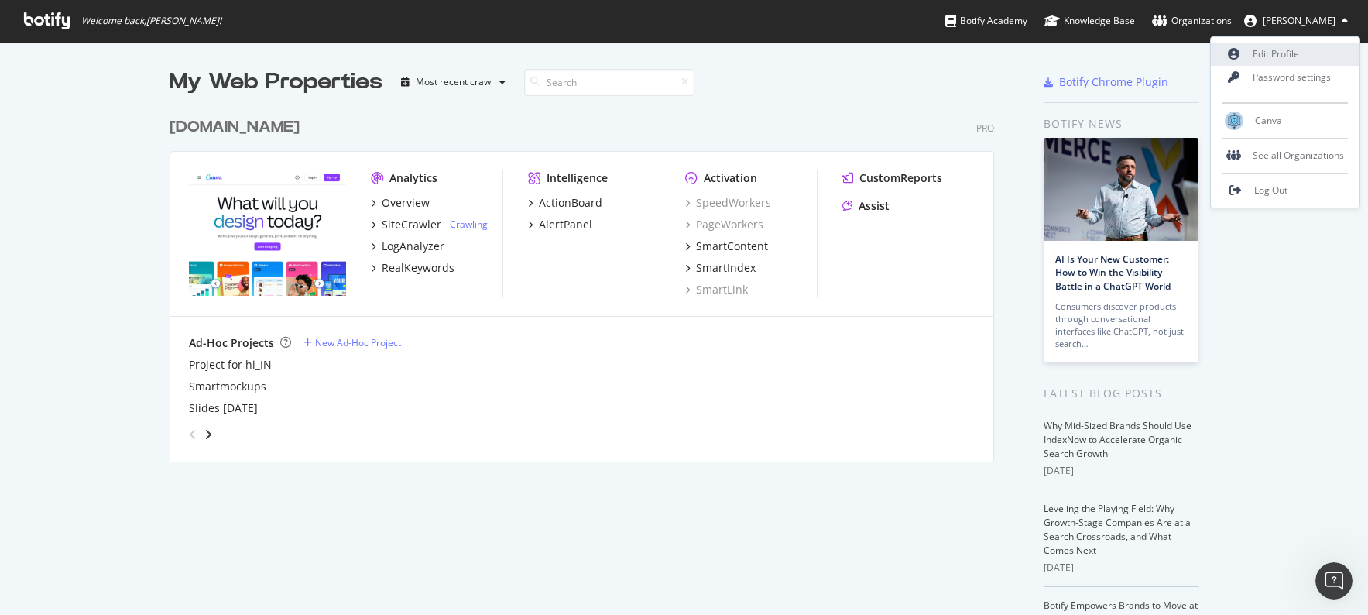
click at [1271, 47] on link "Edit Profile" at bounding box center [1285, 54] width 149 height 23
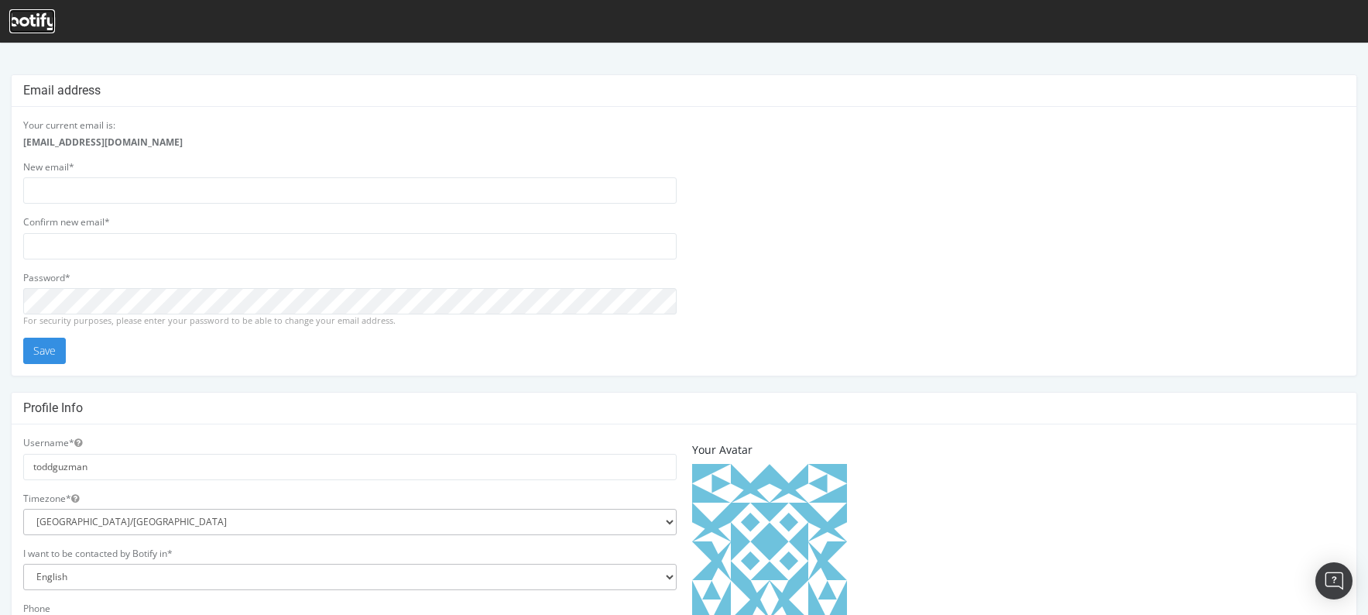
click at [32, 20] on icon at bounding box center [32, 21] width 46 height 17
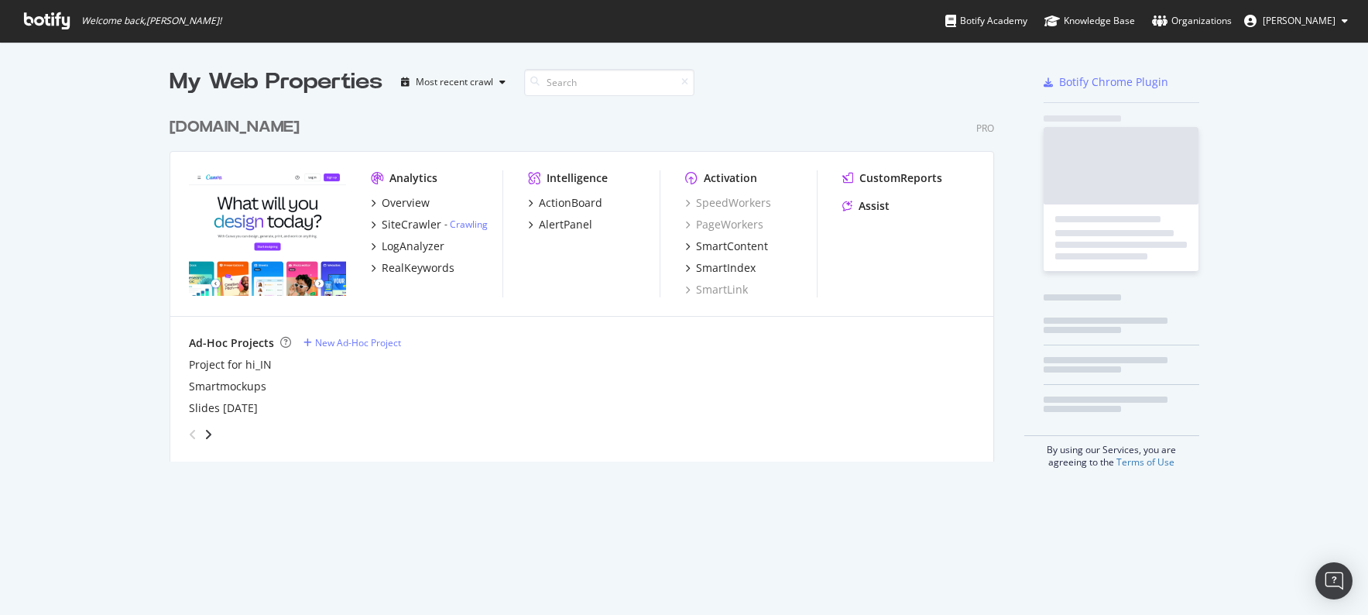
scroll to position [364, 837]
